Goal: Transaction & Acquisition: Purchase product/service

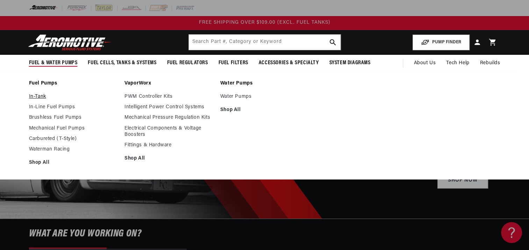
click at [43, 95] on link "In-Tank" at bounding box center [73, 97] width 89 height 6
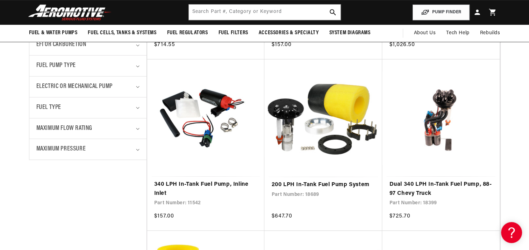
scroll to position [292, 0]
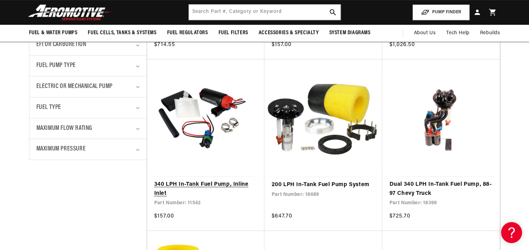
click at [225, 185] on link "340 LPH In-Tank Fuel Pump, Inline Inlet" at bounding box center [205, 189] width 103 height 18
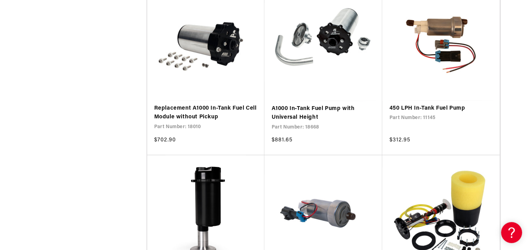
scroll to position [1159, 0]
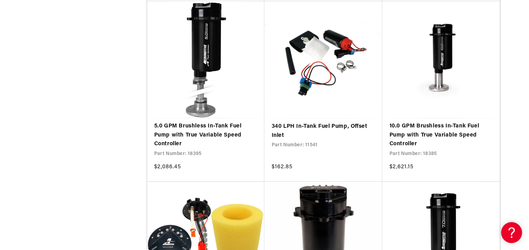
scroll to position [695, 0]
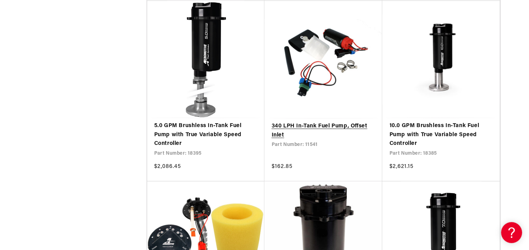
click at [316, 140] on link "340 LPH In-Tank Fuel Pump, Offset Inlet" at bounding box center [323, 131] width 104 height 18
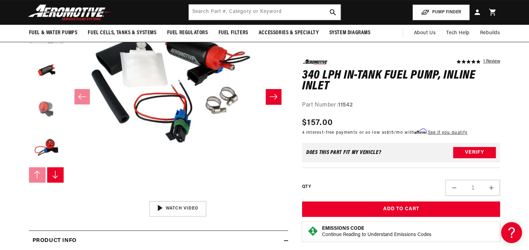
click at [44, 107] on button "Load image 4 in gallery view" at bounding box center [46, 109] width 35 height 35
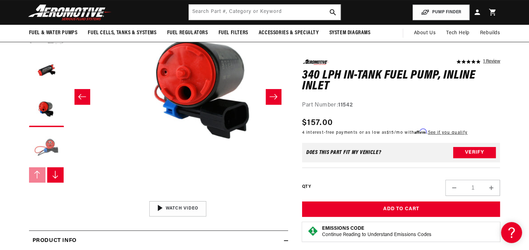
scroll to position [0, 662]
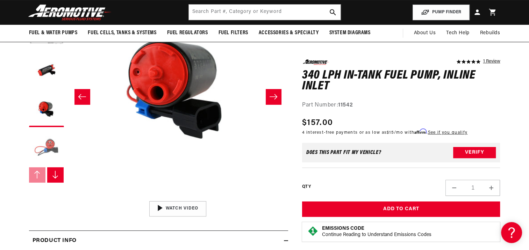
click at [50, 142] on button "Load image 5 in gallery view" at bounding box center [46, 148] width 35 height 35
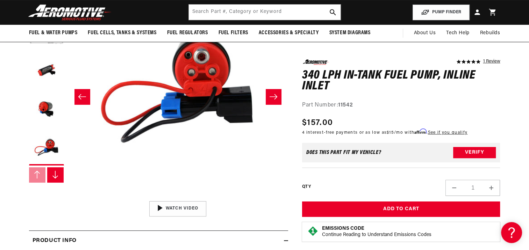
scroll to position [0, 883]
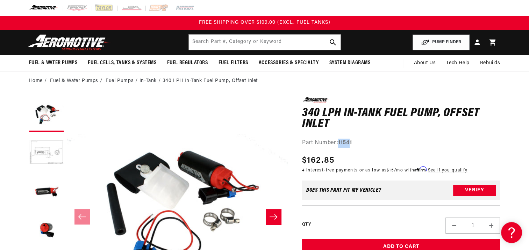
drag, startPoint x: 352, startPoint y: 143, endPoint x: 340, endPoint y: 143, distance: 11.9
click at [340, 143] on strong "11541" at bounding box center [345, 143] width 14 height 6
click at [340, 142] on strong "11541" at bounding box center [345, 143] width 14 height 6
copy strong "11541"
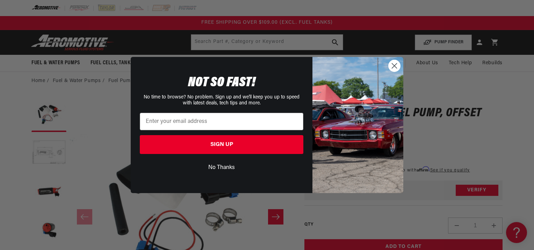
click at [393, 66] on circle "Close dialog" at bounding box center [395, 66] width 12 height 12
